Goal: Information Seeking & Learning: Find specific fact

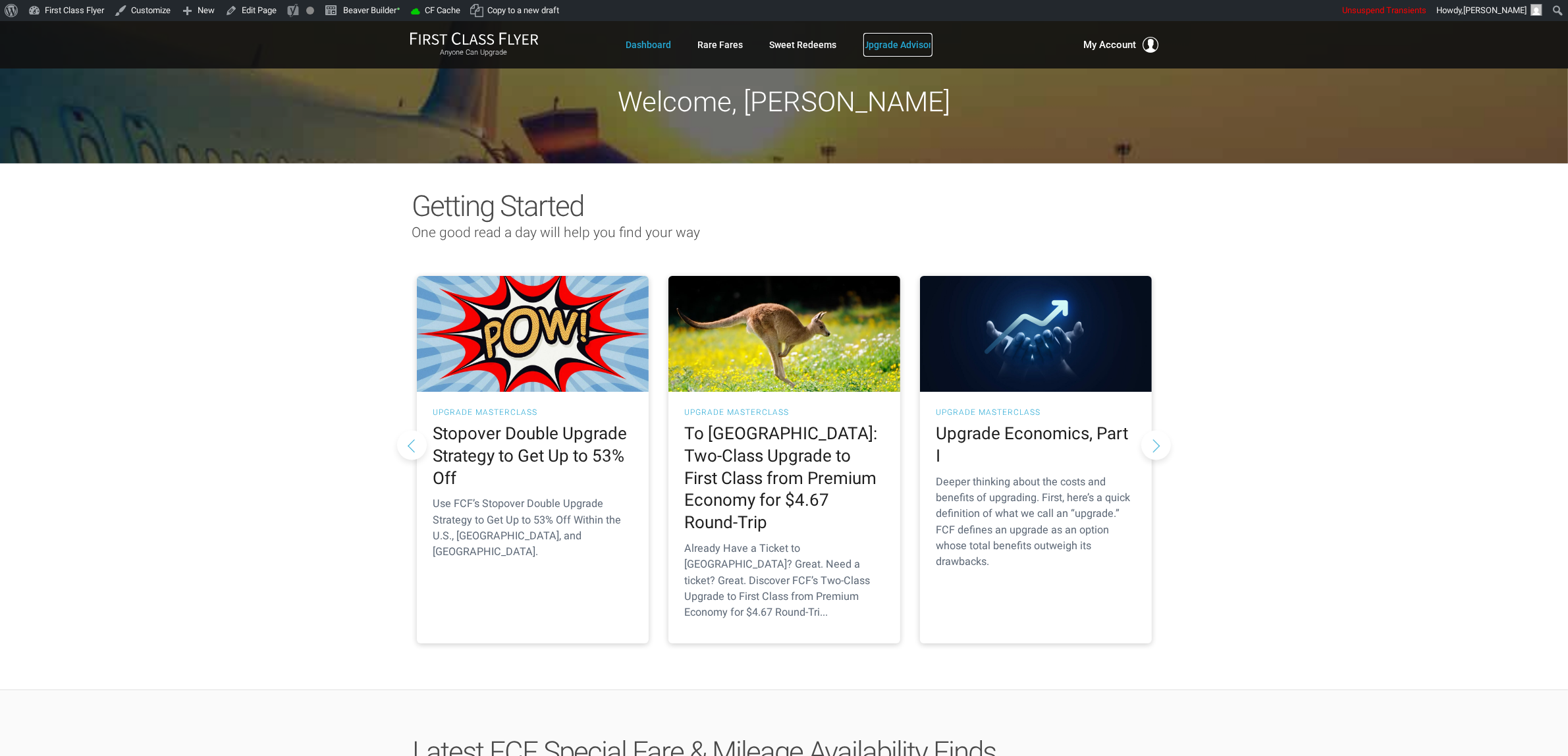
click at [922, 41] on link "Upgrade Advisor" at bounding box center [897, 44] width 70 height 24
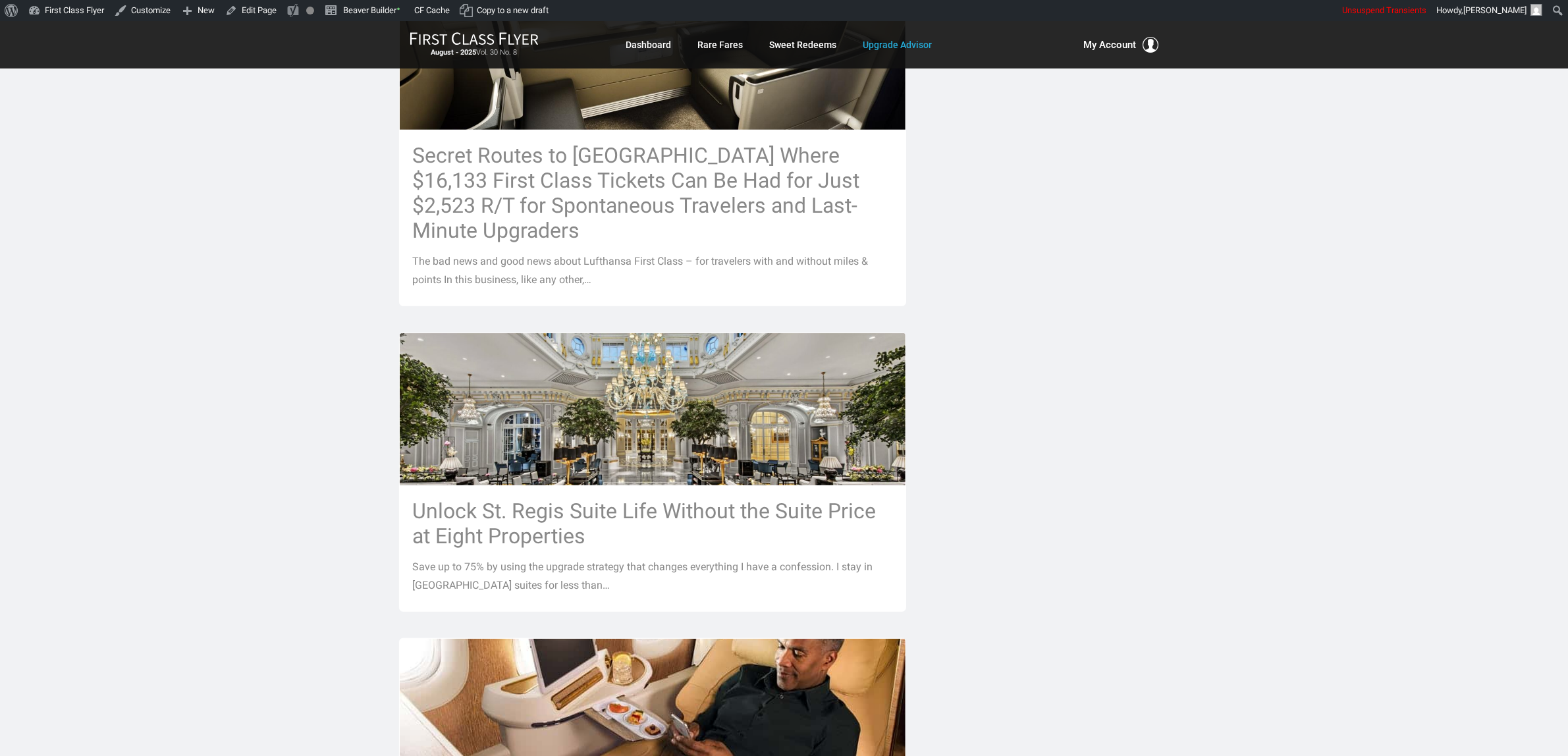
scroll to position [741, 0]
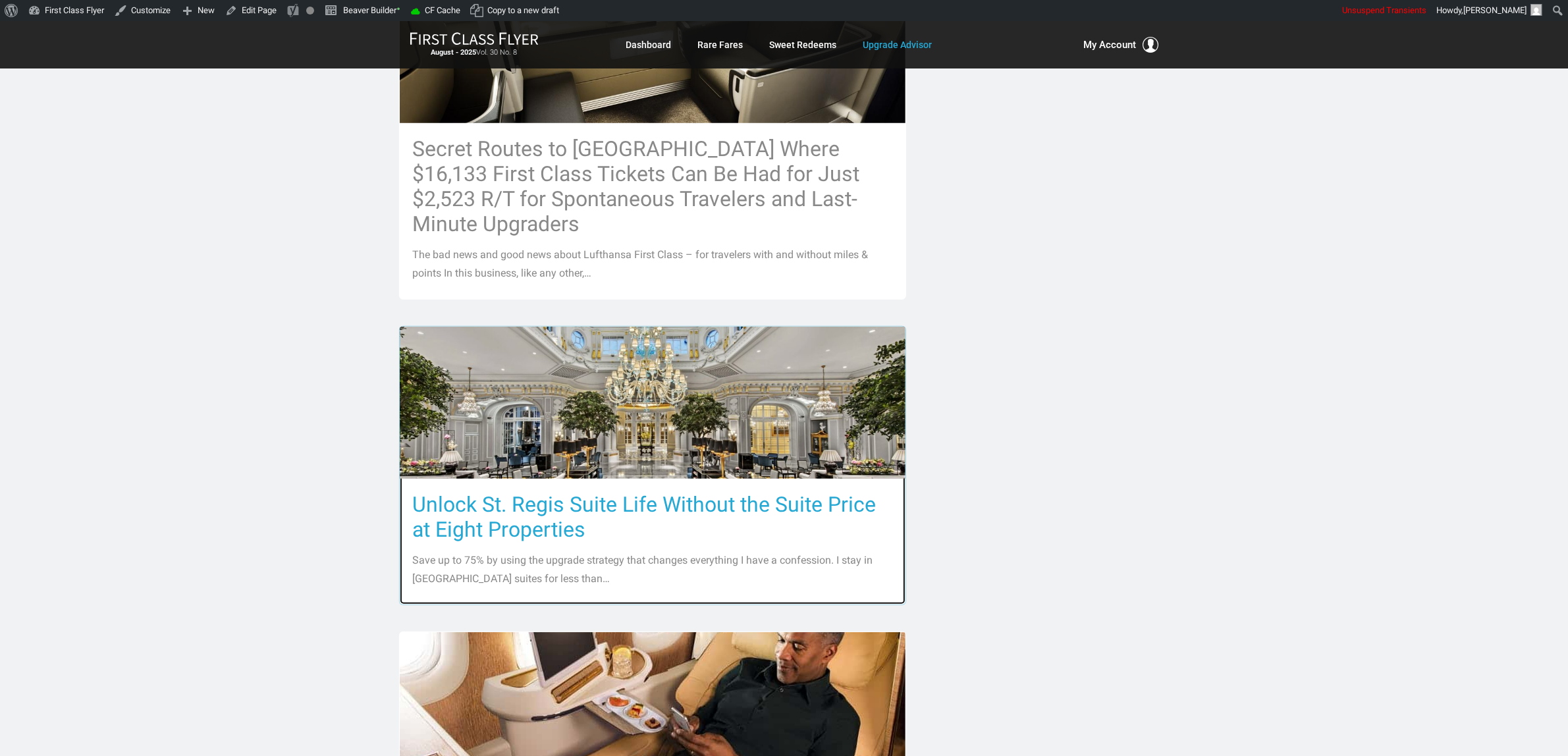
click at [797, 492] on h3 "Unlock St. Regis Suite Life Without the Suite Price at Eight Properties" at bounding box center [653, 517] width 480 height 50
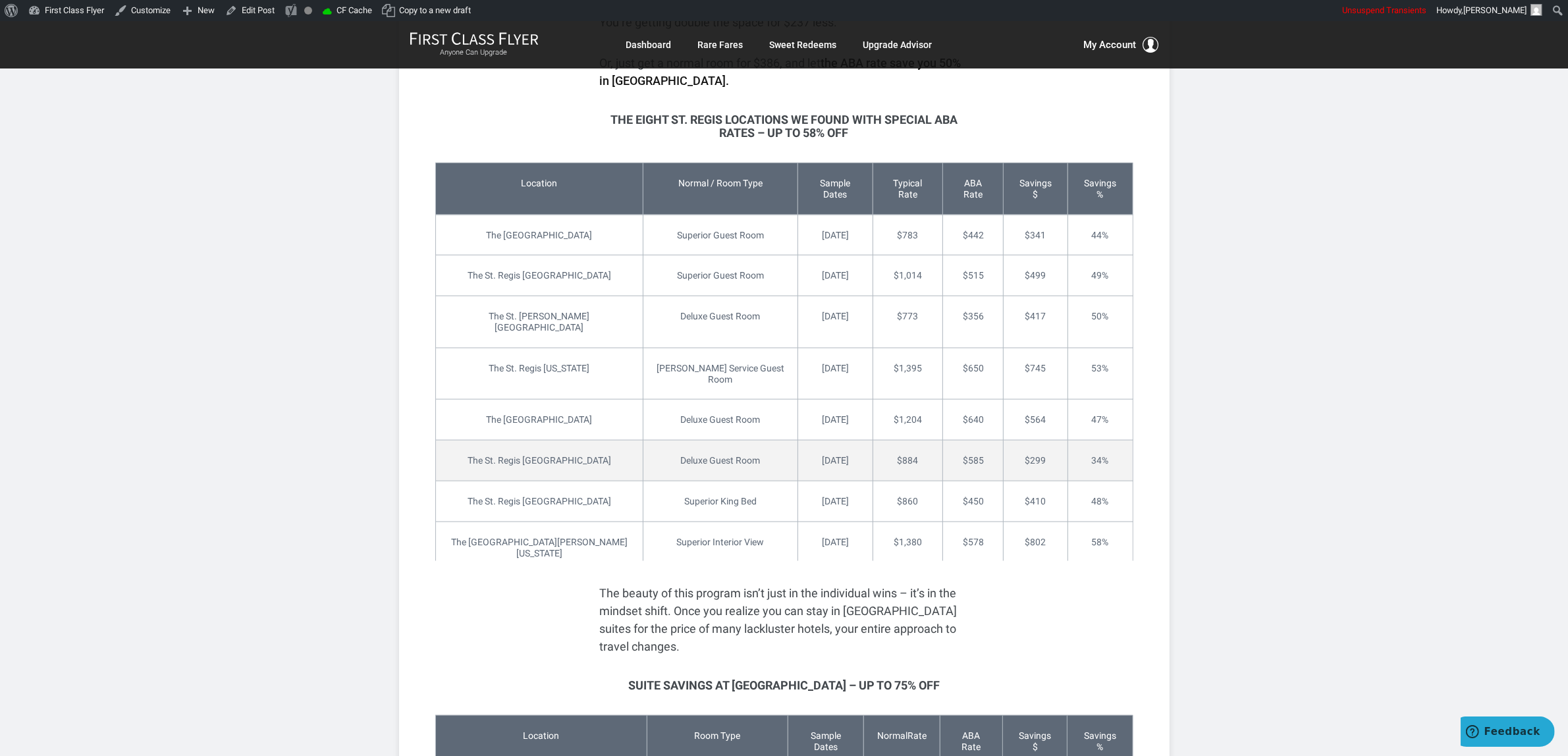
scroll to position [2222, 0]
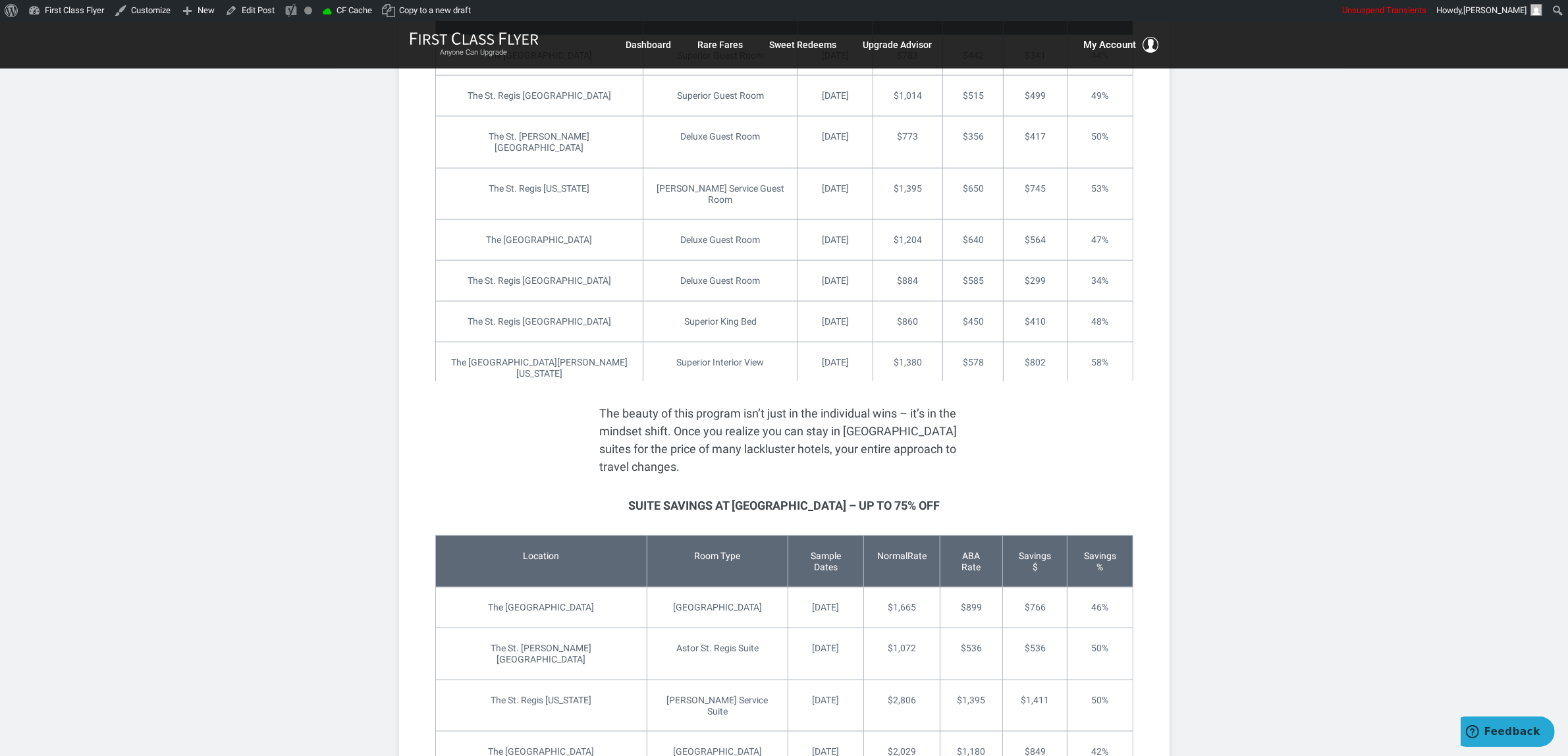
click at [442, 396] on link "Edit" at bounding box center [445, 402] width 20 height 14
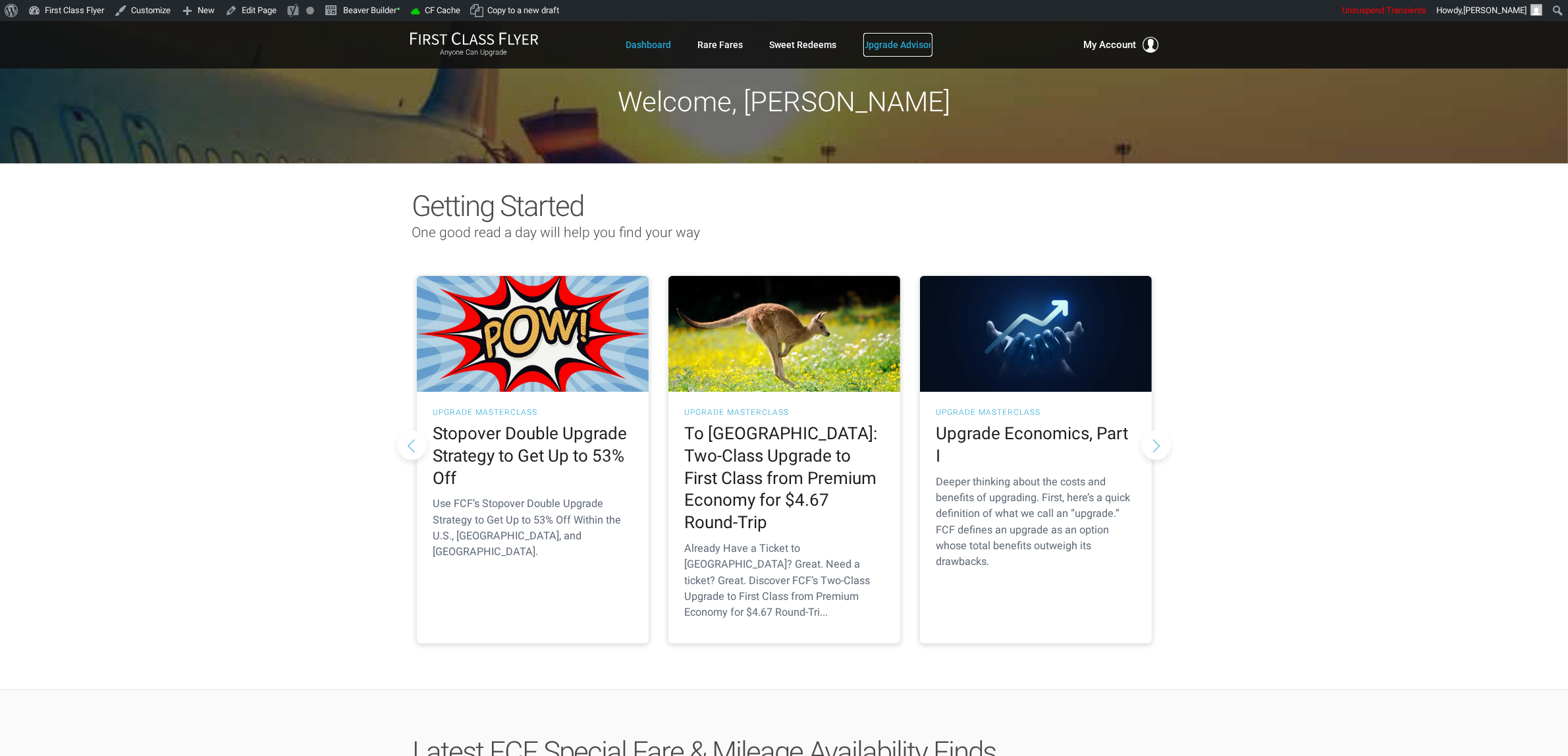
click at [904, 53] on link "Upgrade Advisor" at bounding box center [897, 44] width 70 height 24
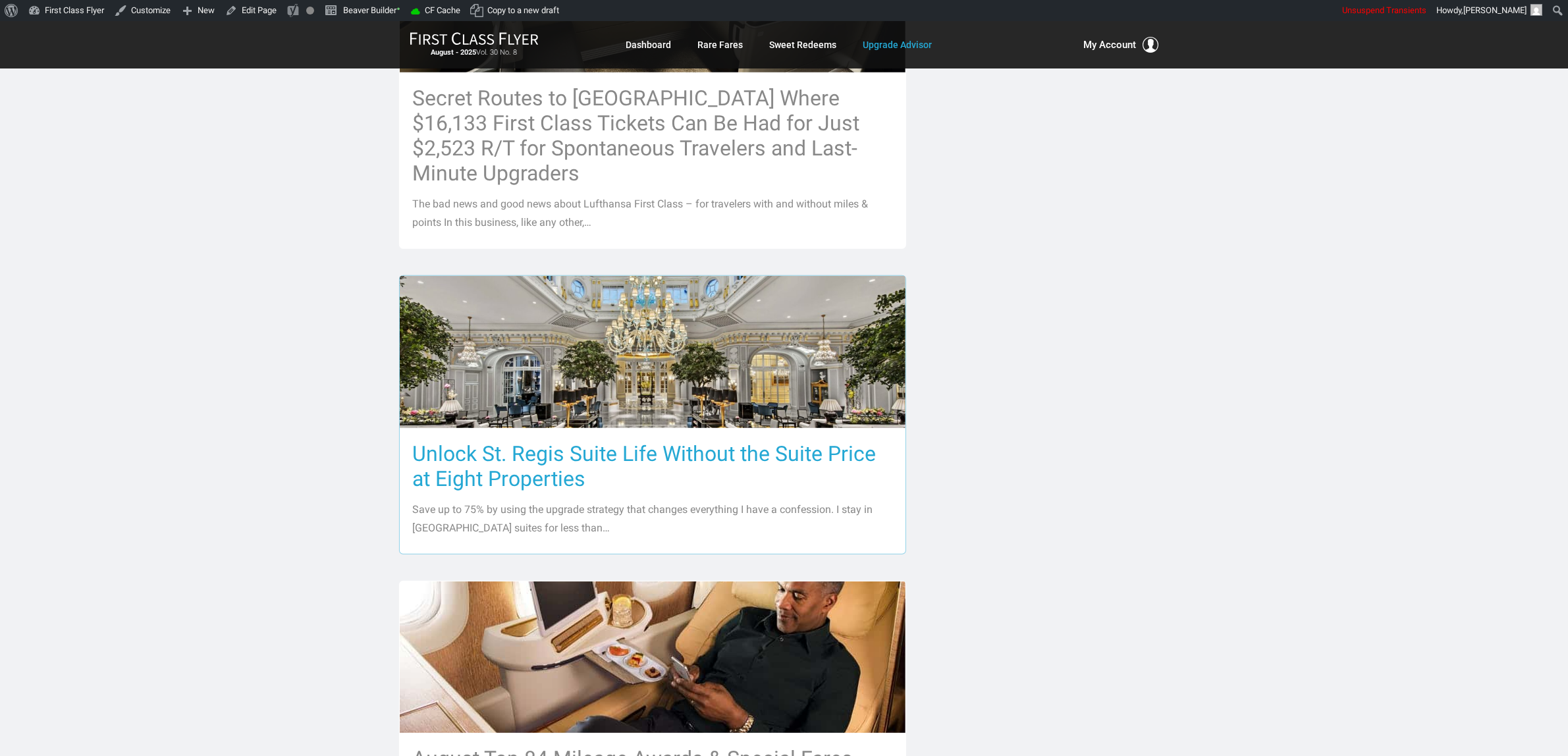
scroll to position [906, 0]
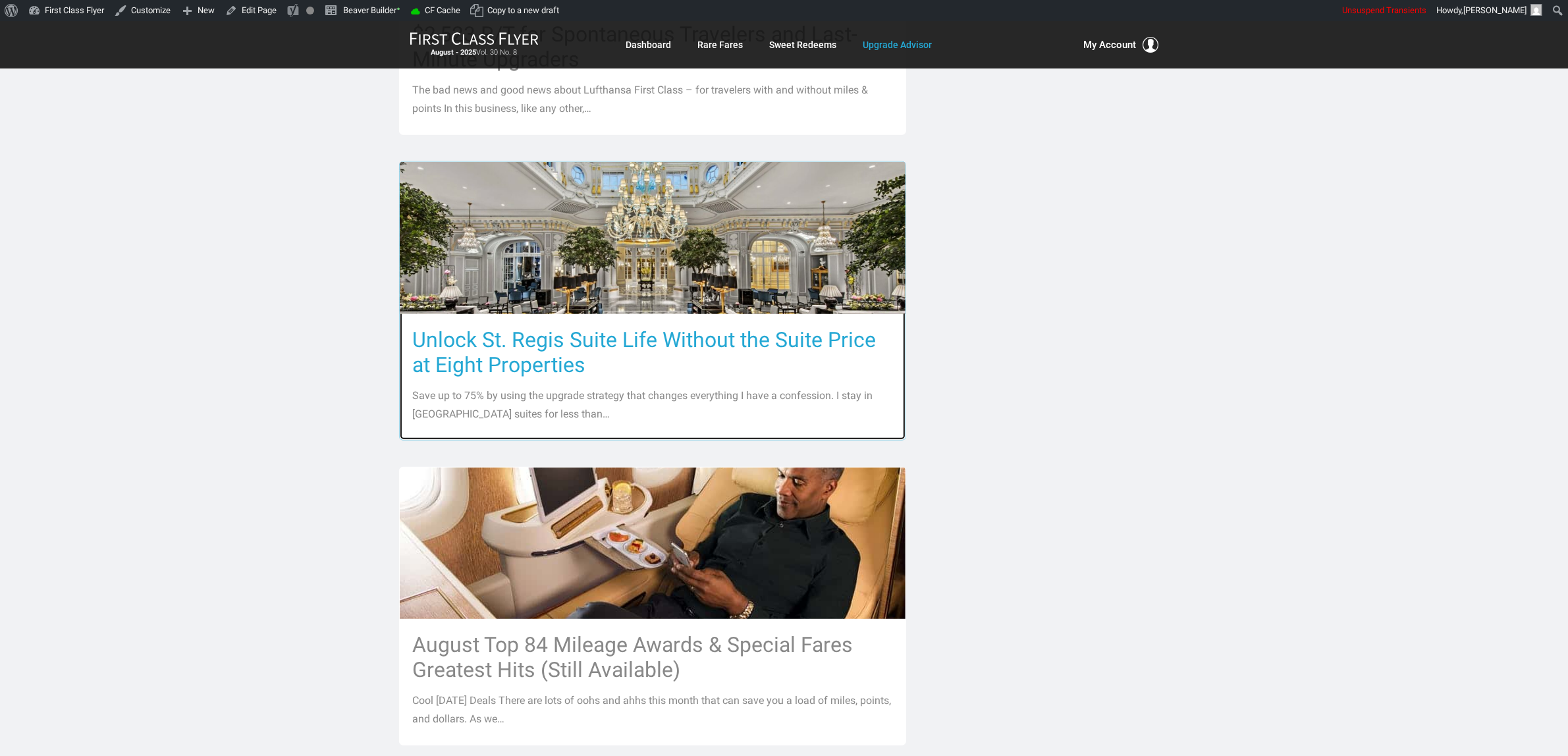
click at [690, 328] on h3 "Unlock St. Regis Suite Life Without the Suite Price at Eight Properties" at bounding box center [653, 353] width 480 height 50
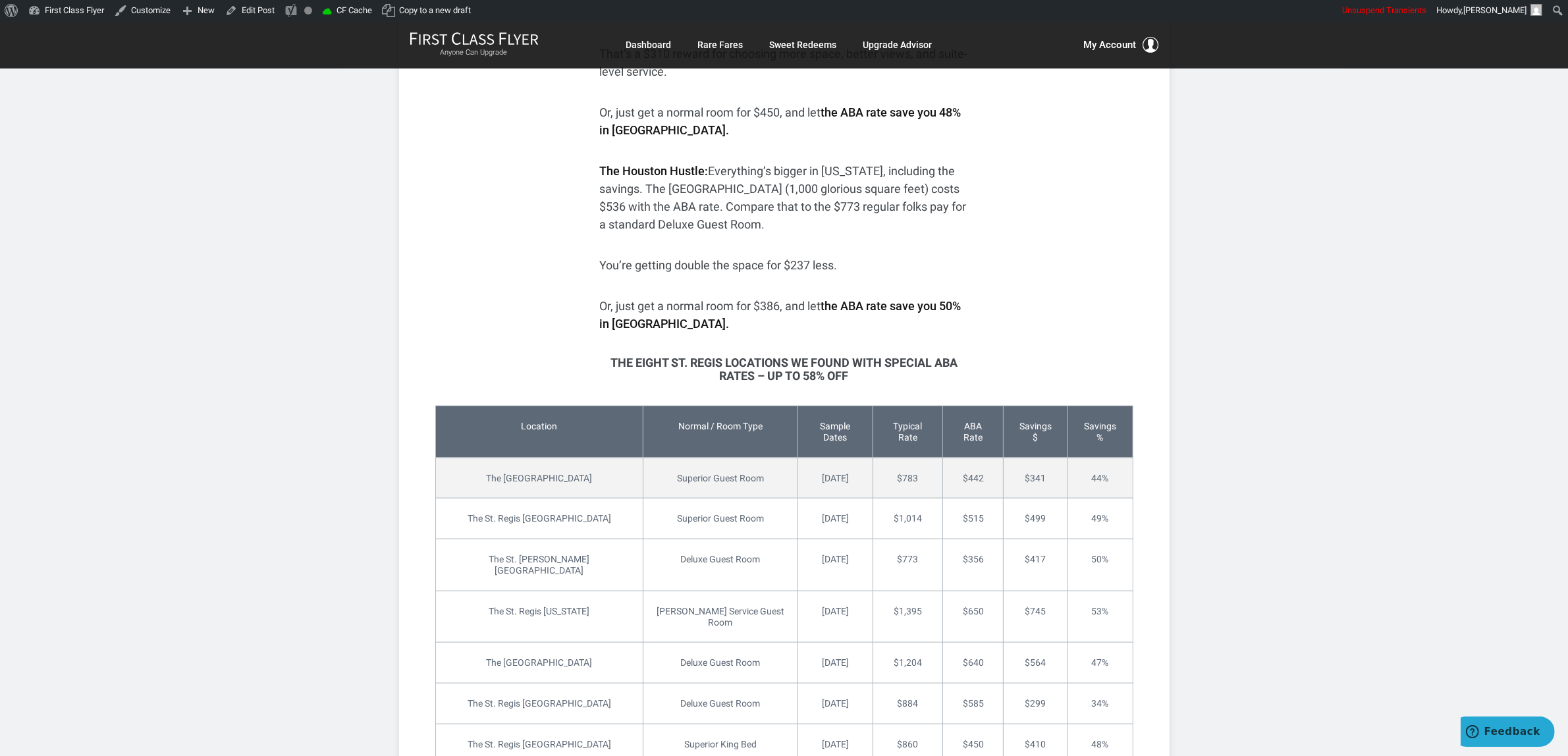
scroll to position [1811, 0]
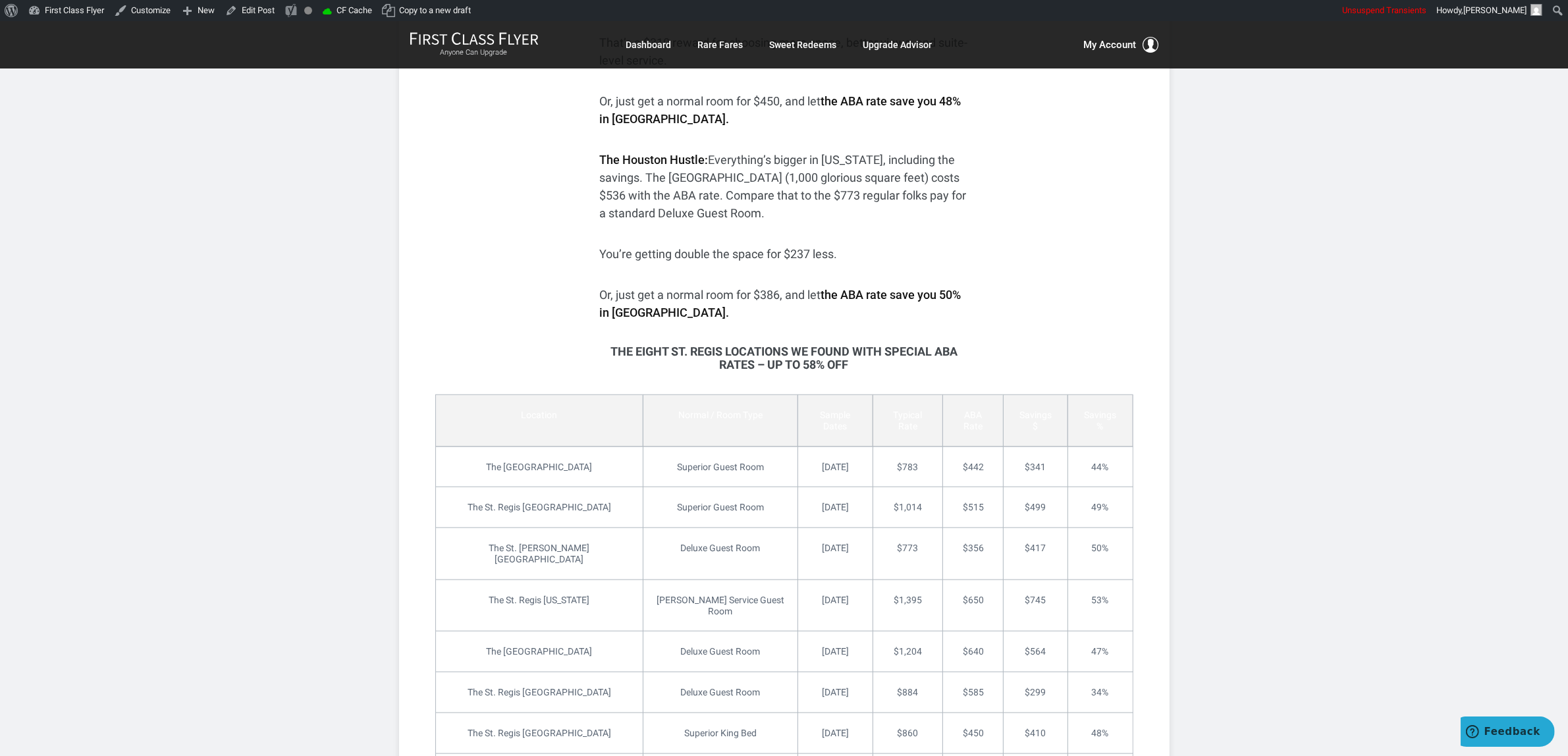
click at [521, 412] on td "Location" at bounding box center [539, 420] width 208 height 52
copy td "Location"
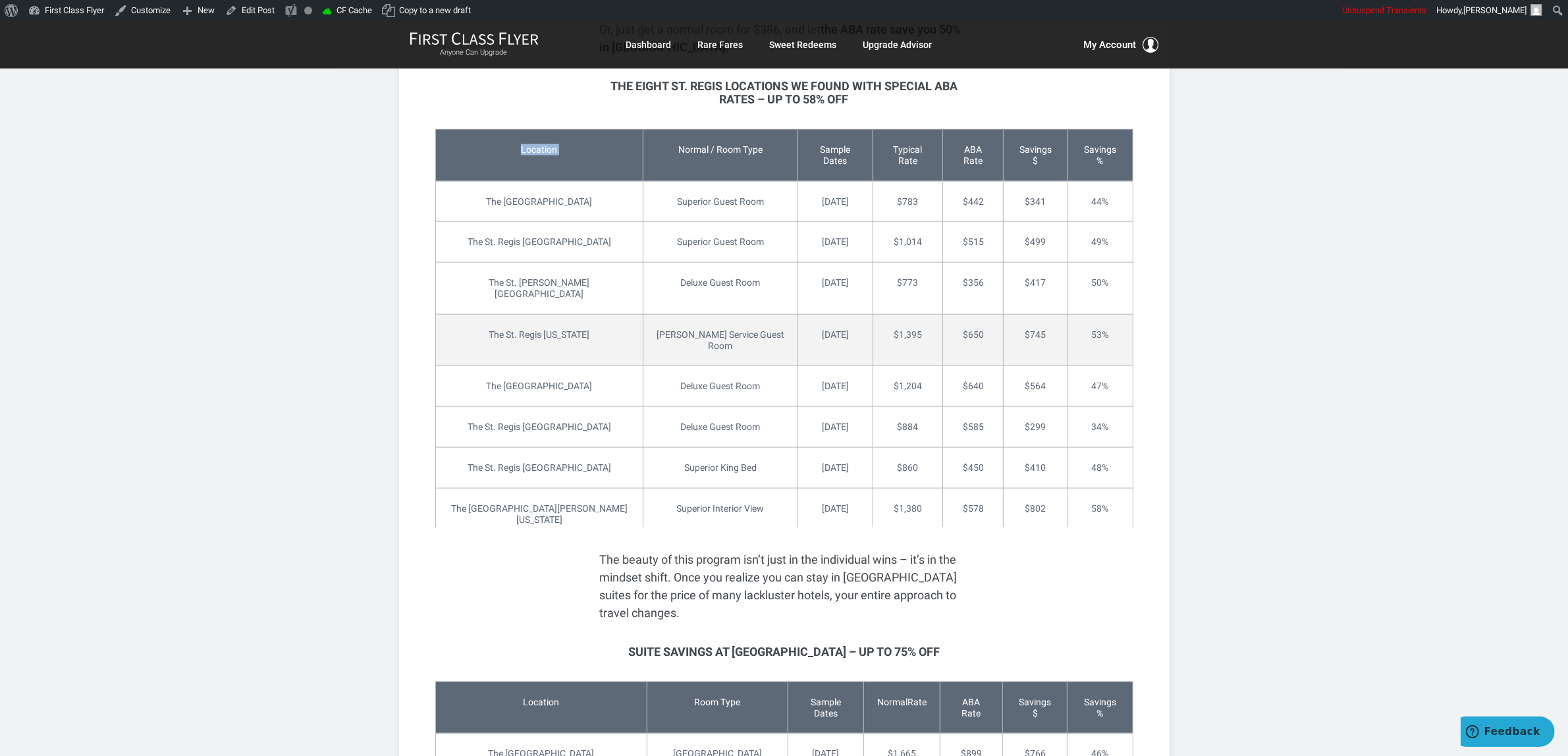
scroll to position [1728, 0]
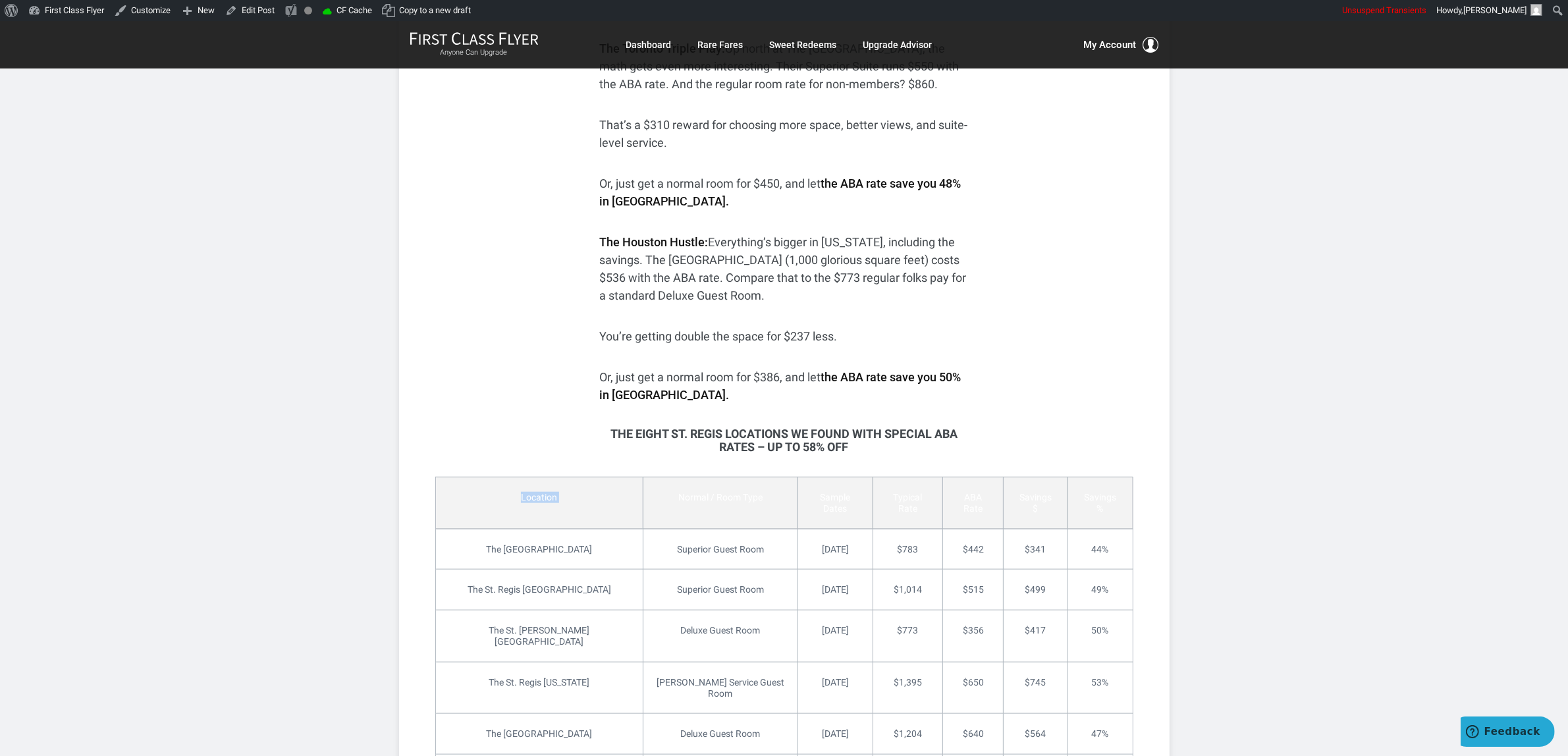
click at [528, 500] on td "Location" at bounding box center [539, 502] width 208 height 52
click at [693, 497] on td "Normal / Room Type" at bounding box center [720, 502] width 155 height 52
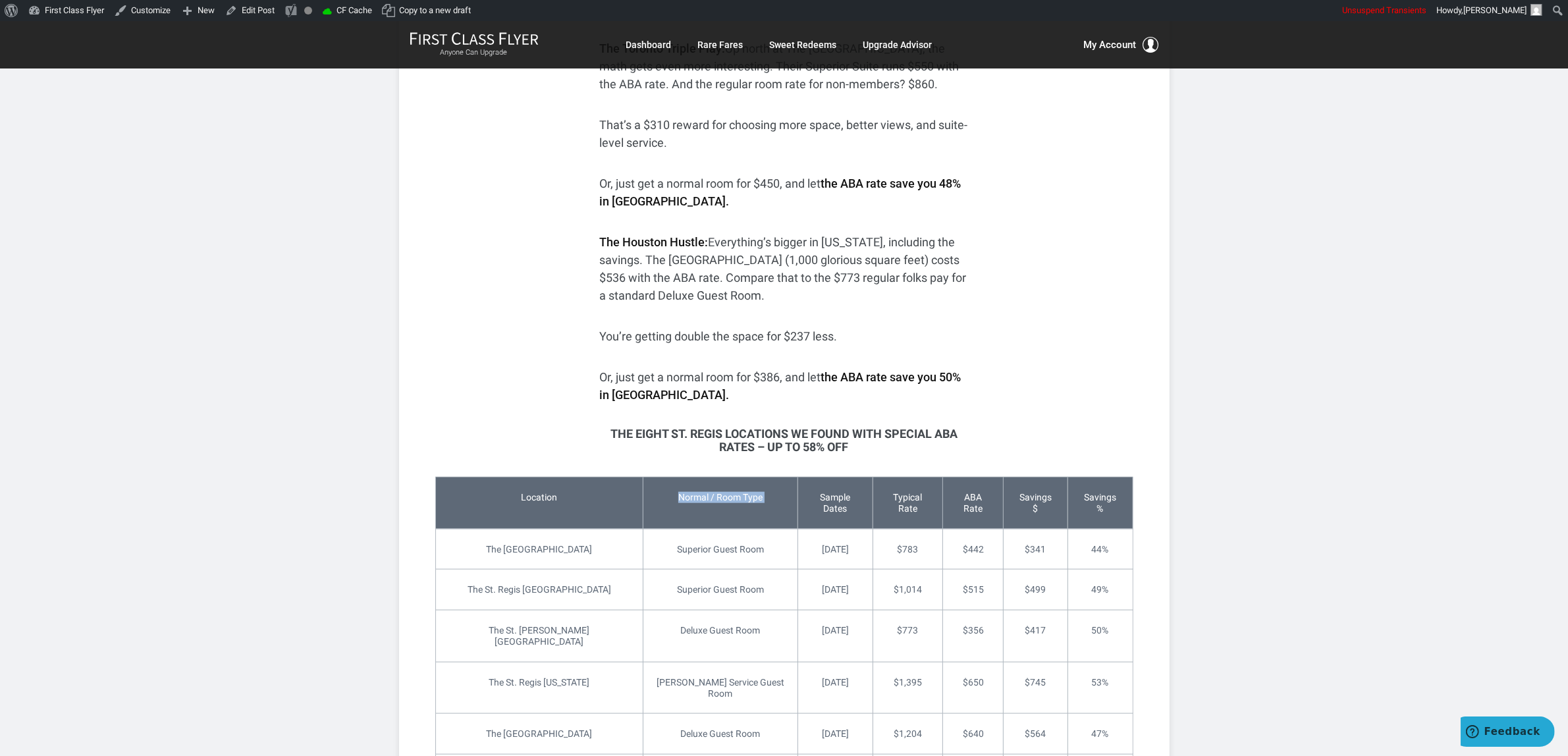
copy td "Normal / Room Type"
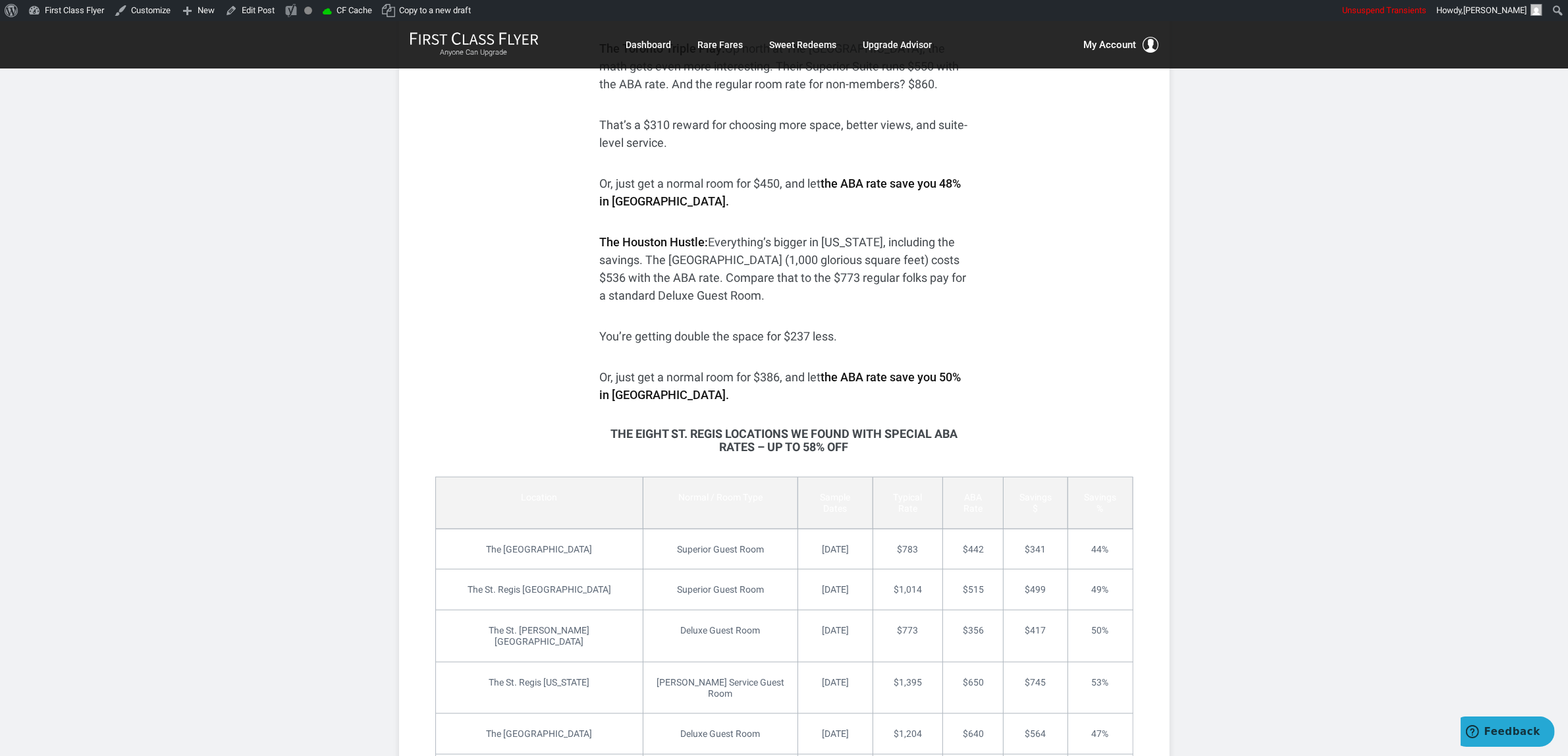
click at [797, 499] on td "Sample Dates" at bounding box center [835, 502] width 75 height 52
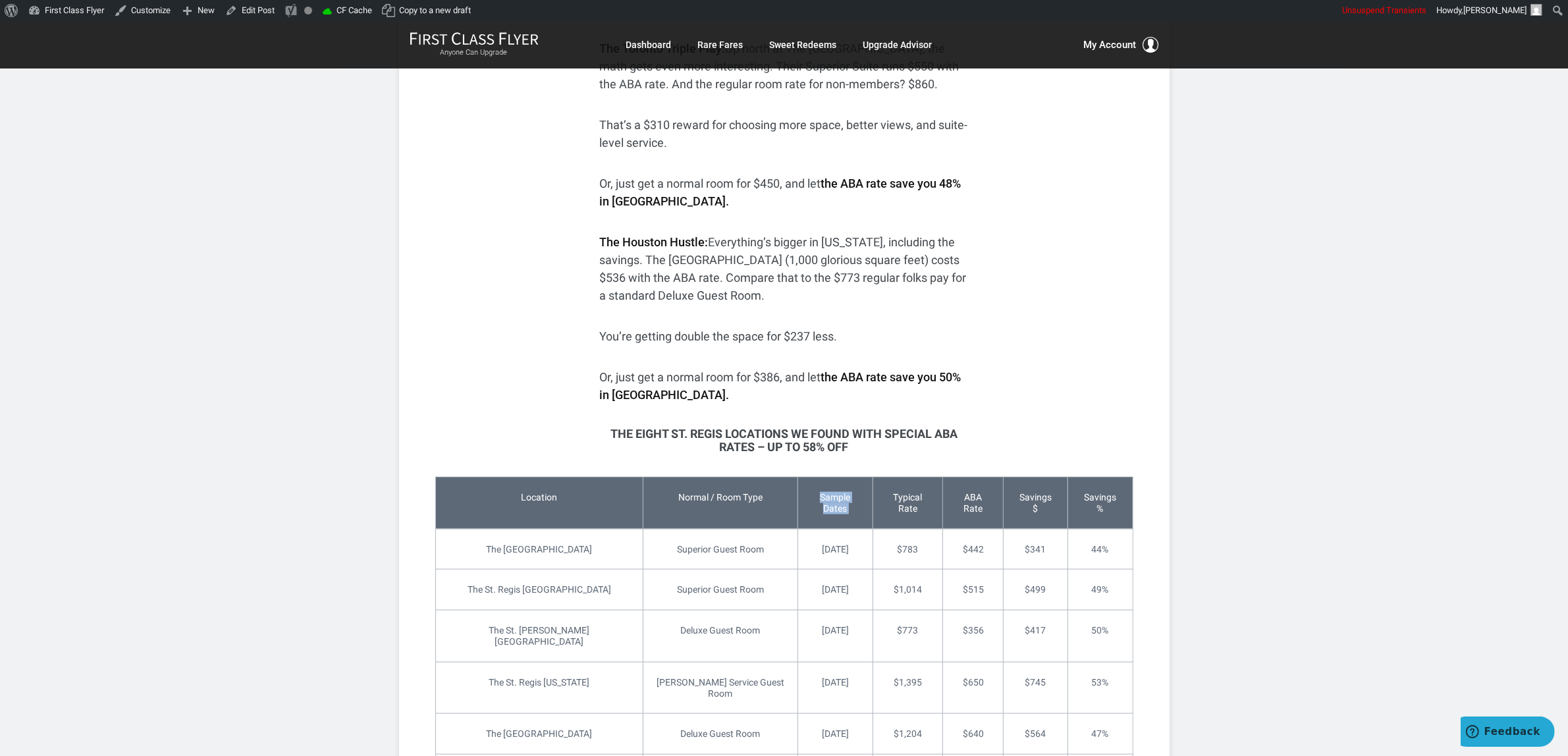
copy td "Sample Dates"
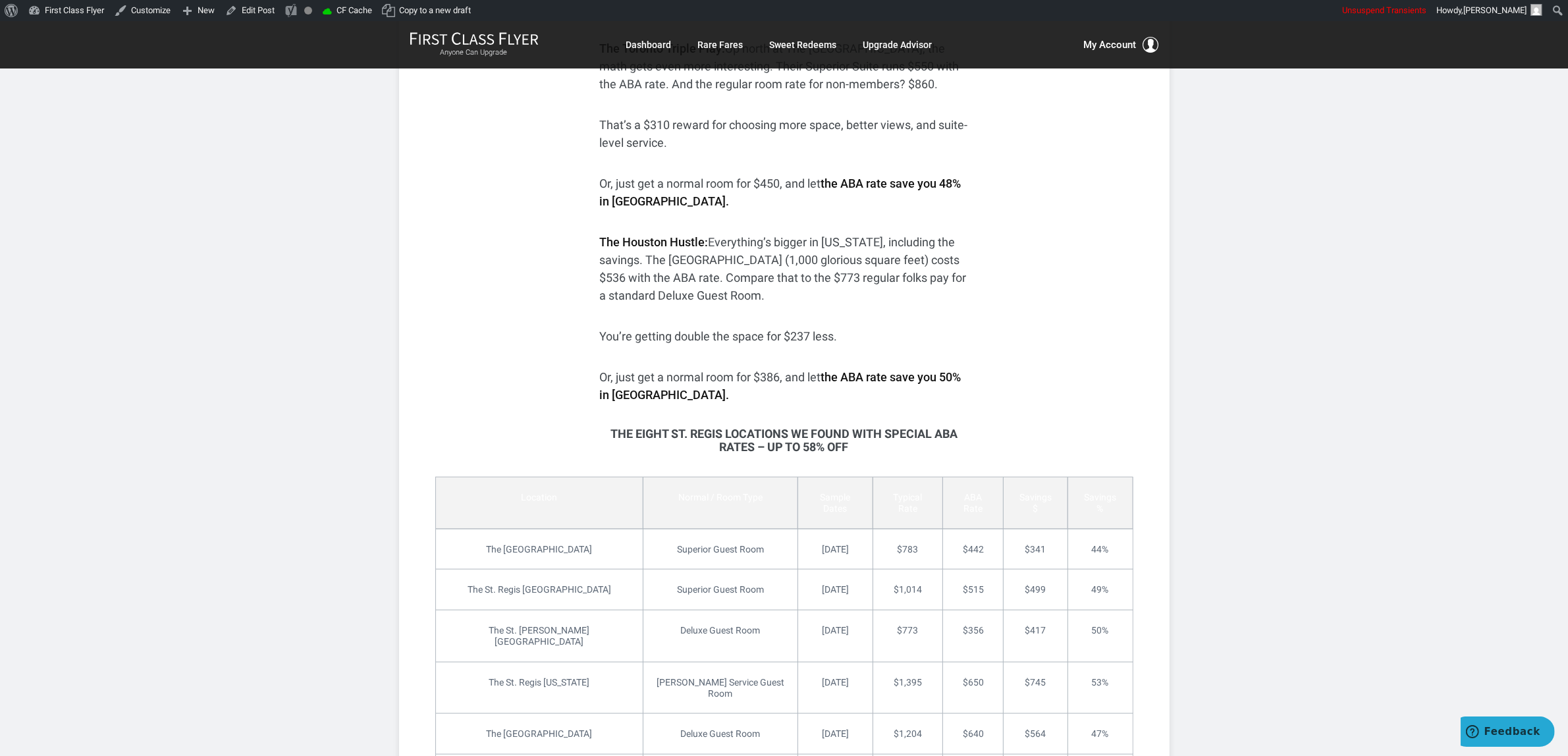
click at [875, 499] on td "Typical Rate" at bounding box center [907, 502] width 70 height 52
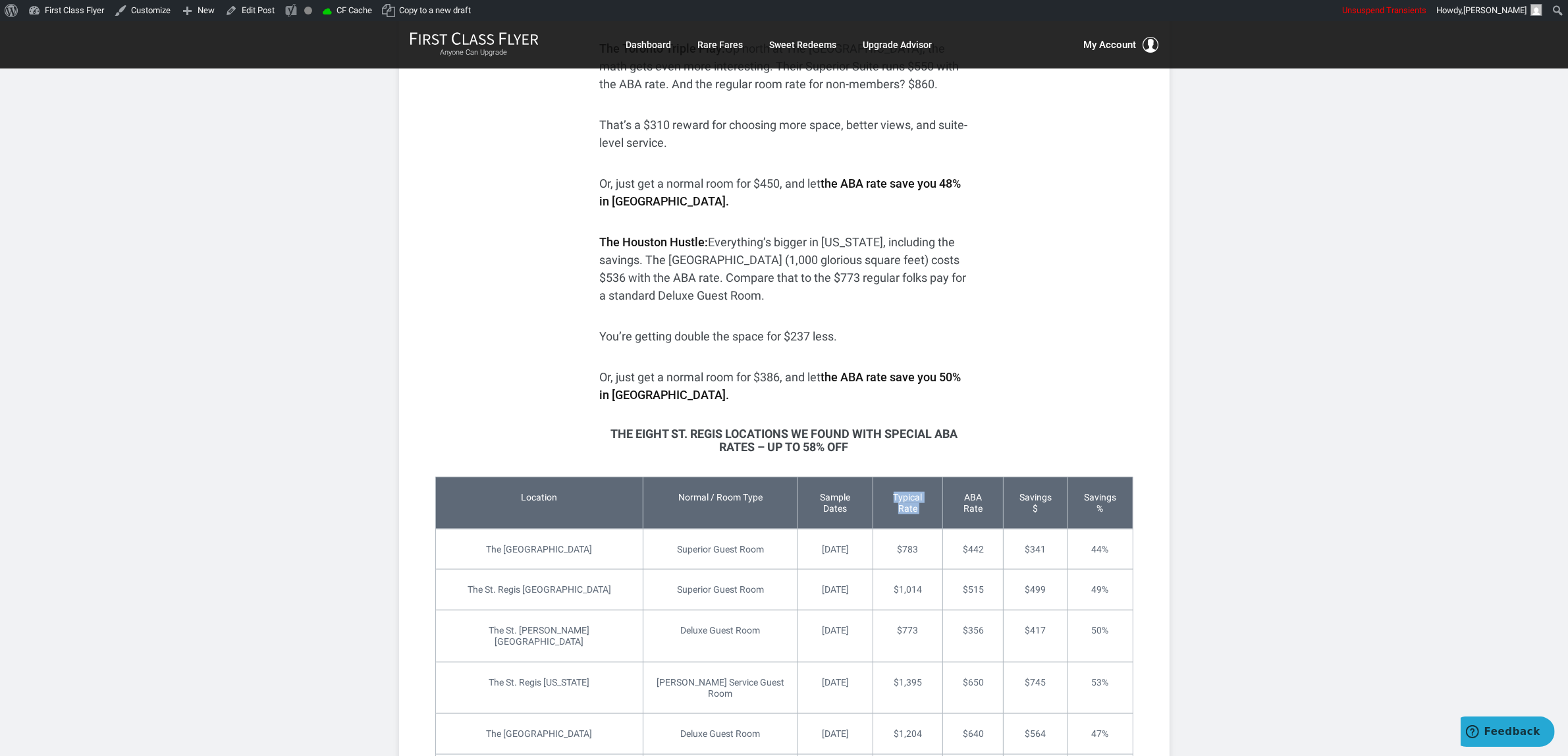
copy td "Typical Rate"
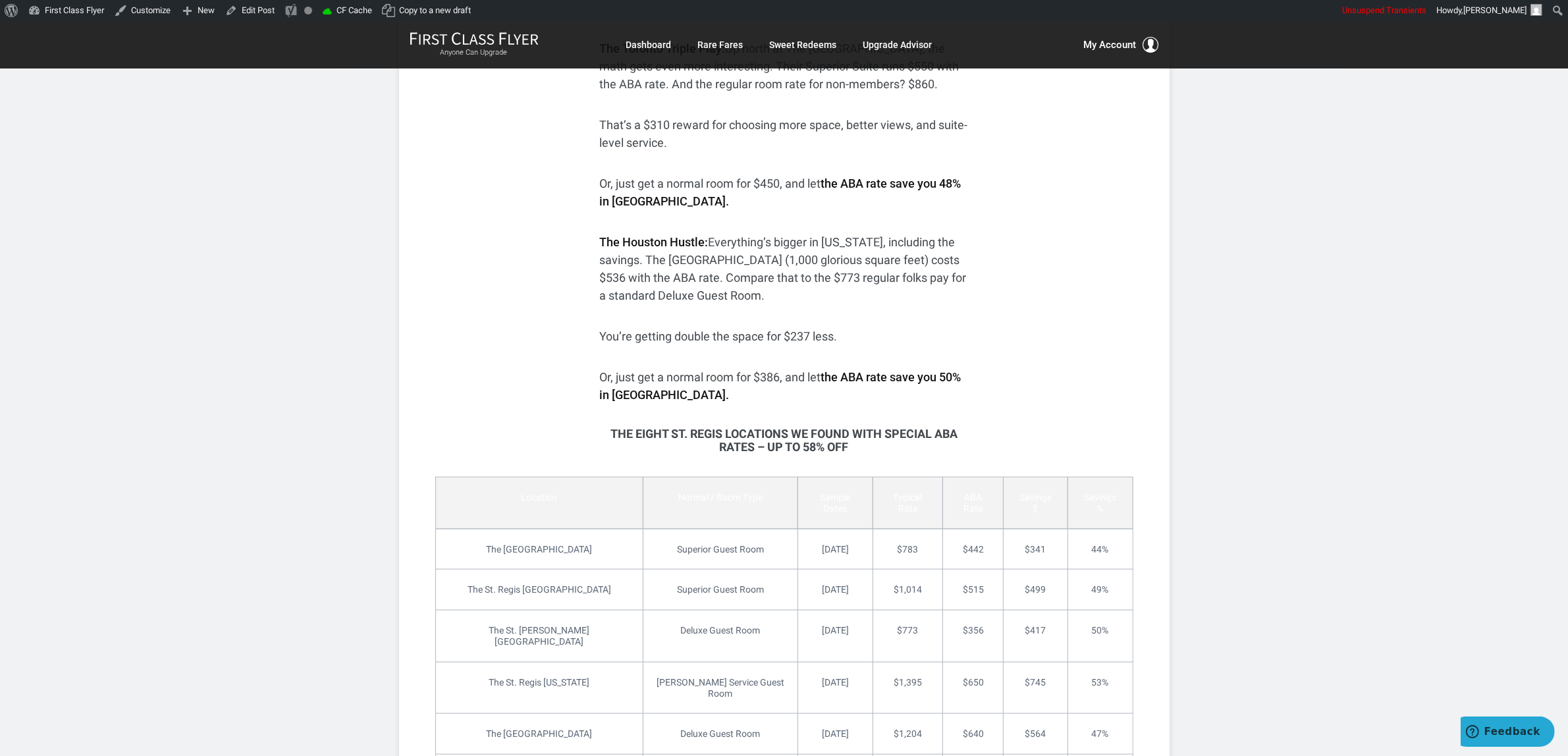
click at [946, 494] on td "ABA Rate" at bounding box center [973, 502] width 60 height 52
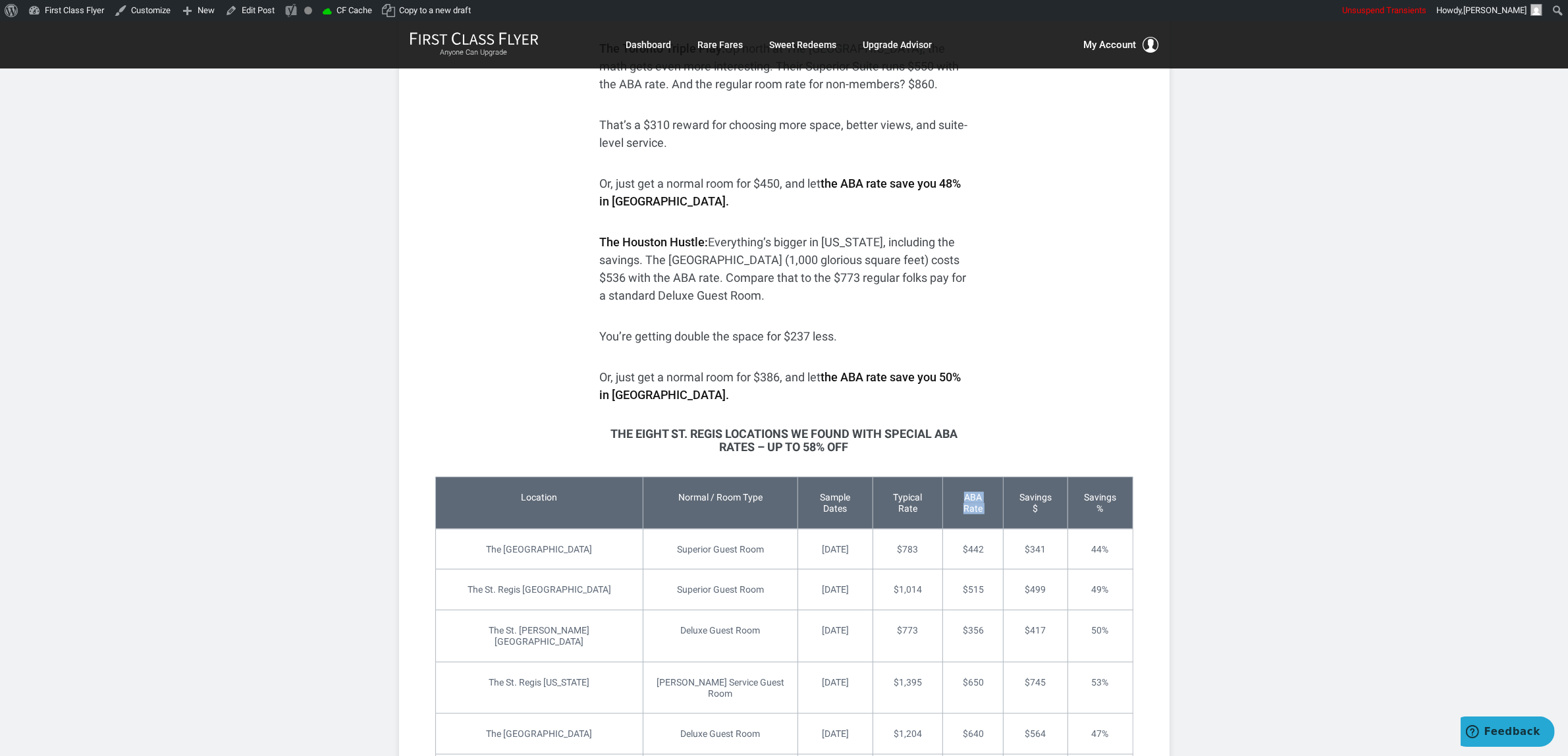
copy td "ABA Rate"
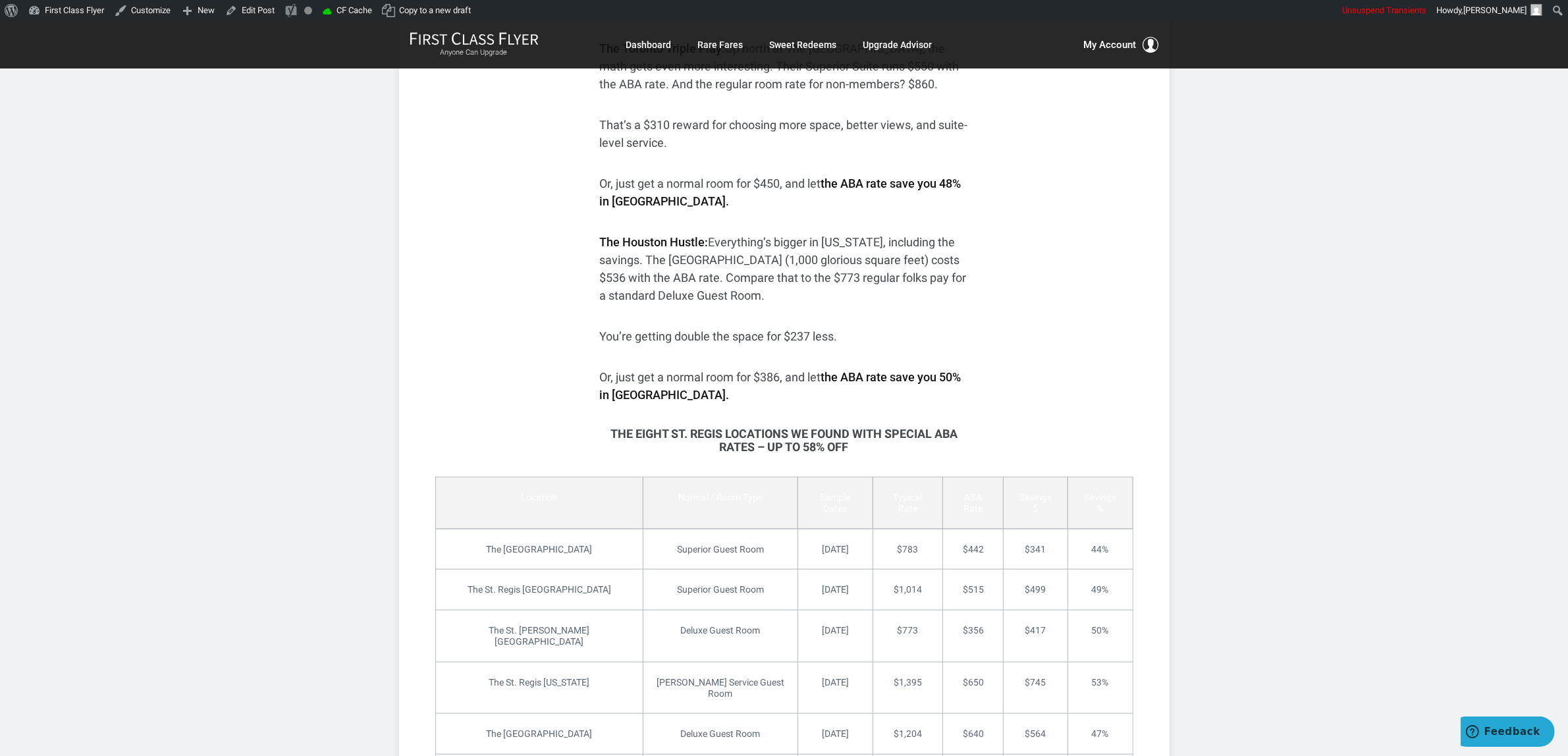
click at [1020, 495] on td "Savings $" at bounding box center [1036, 502] width 65 height 52
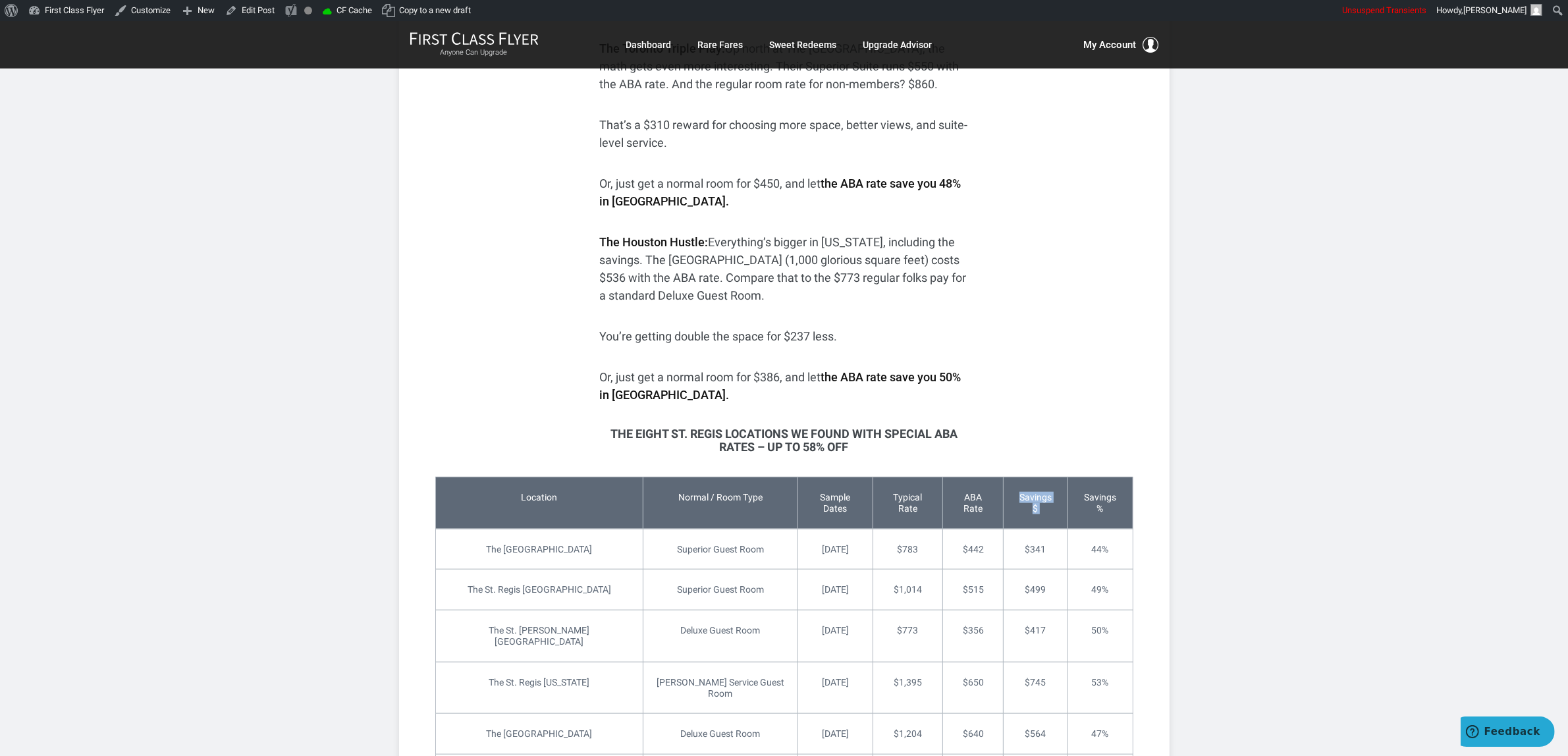
copy td "Savings $"
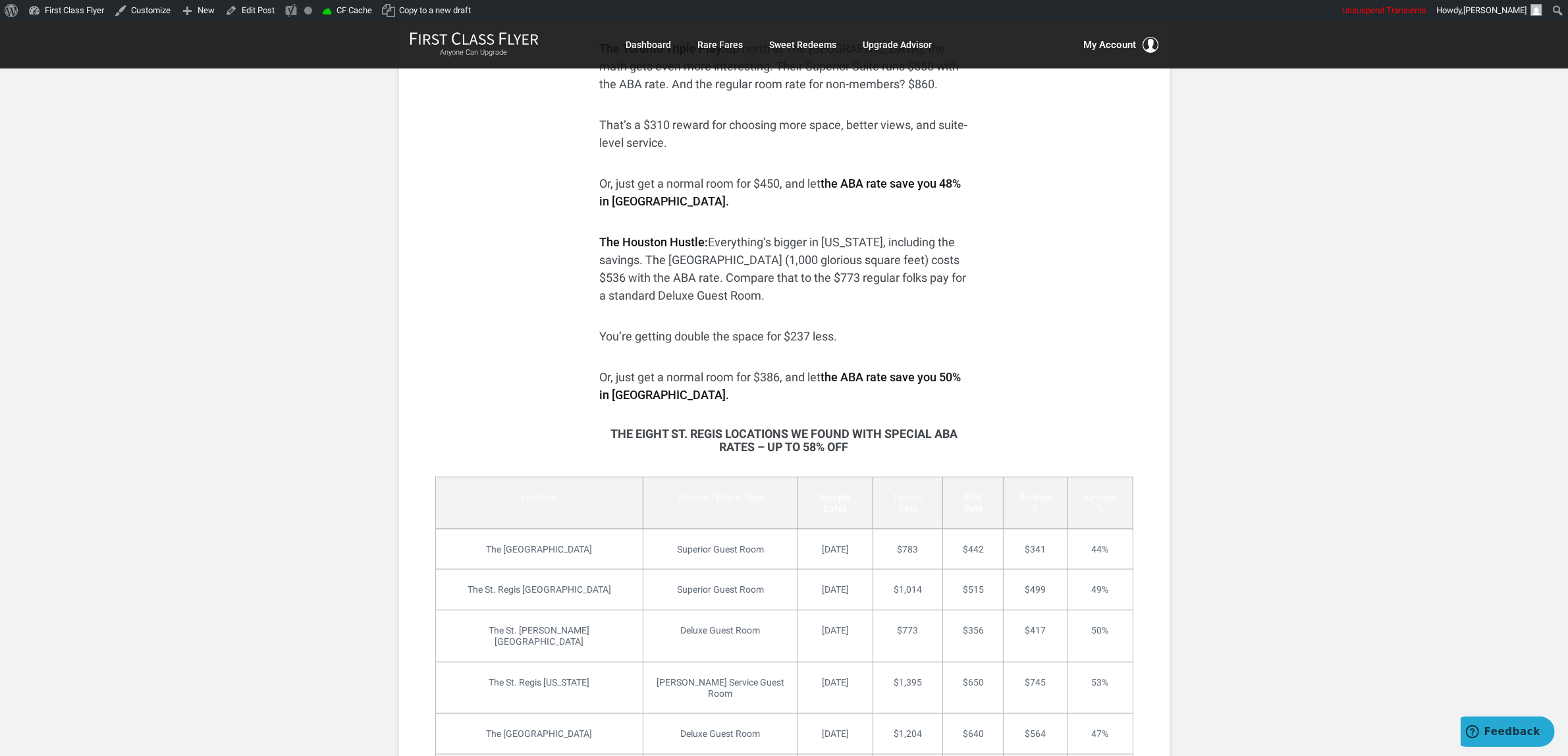
click at [1088, 500] on td "Savings %" at bounding box center [1100, 502] width 65 height 52
click at [1090, 499] on td "Savings %" at bounding box center [1100, 502] width 65 height 52
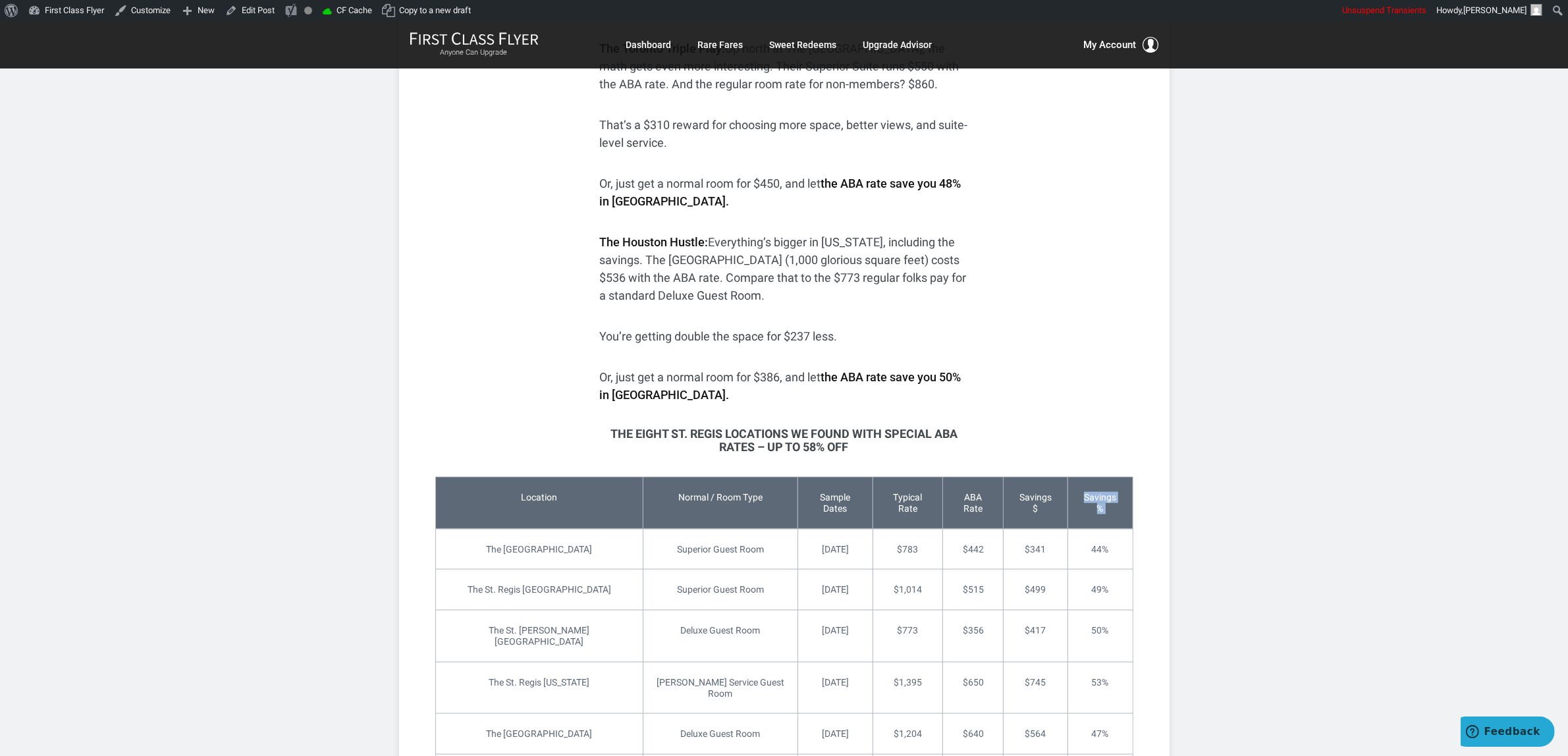
copy tbody "Savings %"
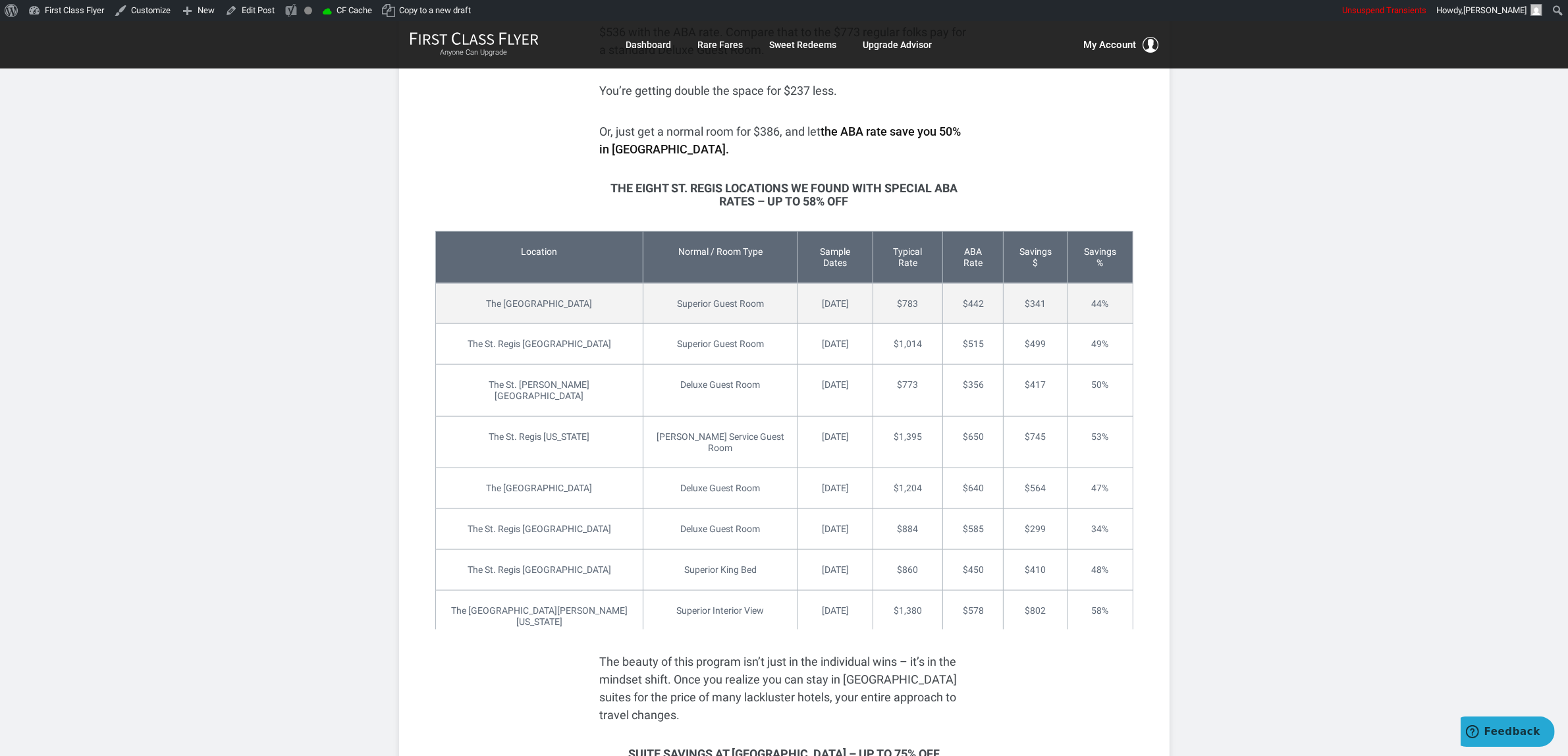
scroll to position [1976, 0]
drag, startPoint x: 728, startPoint y: 289, endPoint x: 594, endPoint y: 290, distance: 134.0
click at [594, 290] on tr "The [GEOGRAPHIC_DATA] Guest Room [DATE] $783 $442 $341 44%" at bounding box center [784, 302] width 697 height 40
copy tr "Superior Guest Room"
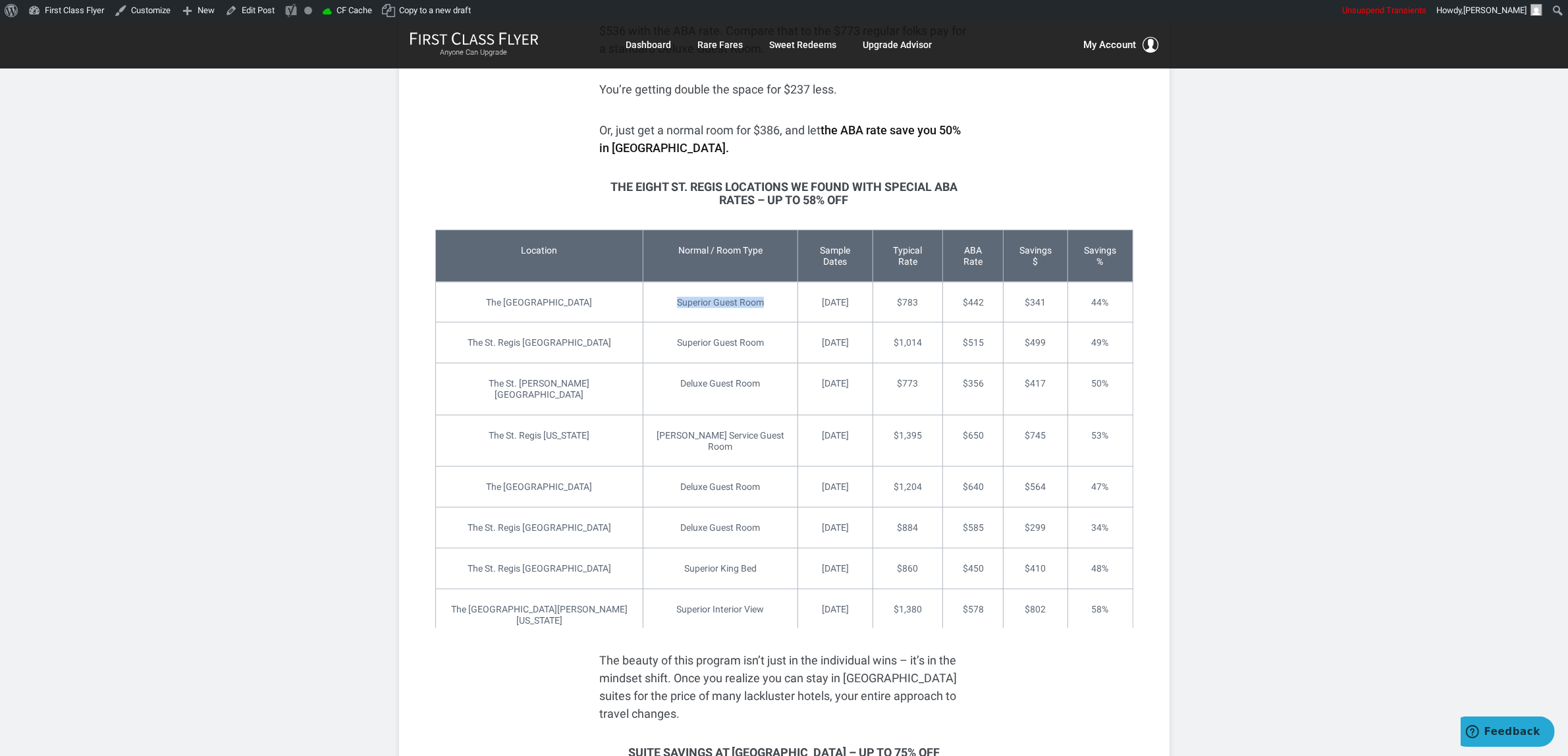
click at [442, 643] on link "Edit" at bounding box center [445, 650] width 20 height 14
